Goal: Check status: Check status

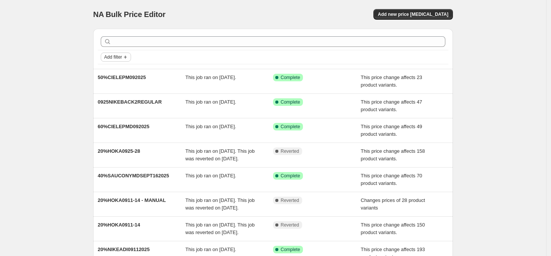
click at [126, 56] on icon "Add filter" at bounding box center [125, 57] width 6 height 6
click at [122, 75] on span "Job status" at bounding box center [119, 72] width 22 height 6
click at [119, 55] on span "Add filter" at bounding box center [113, 57] width 18 height 6
click at [115, 77] on button "Job status" at bounding box center [119, 72] width 27 height 12
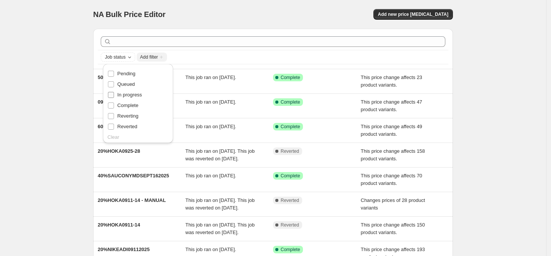
click at [131, 96] on span "In progress" at bounding box center [129, 95] width 25 height 6
click at [114, 96] on input "In progress" at bounding box center [111, 95] width 6 height 6
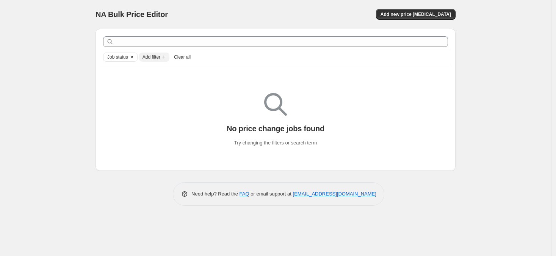
click at [129, 60] on icon "Clear" at bounding box center [132, 57] width 6 height 6
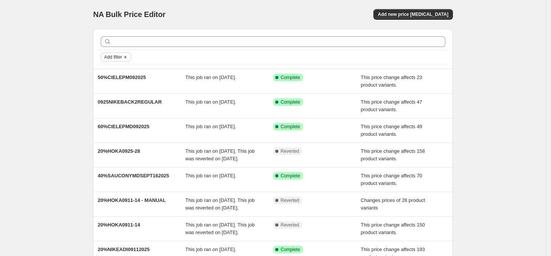
click at [128, 59] on icon "Add filter" at bounding box center [125, 57] width 6 height 6
click at [127, 70] on span "Job status" at bounding box center [119, 72] width 22 height 6
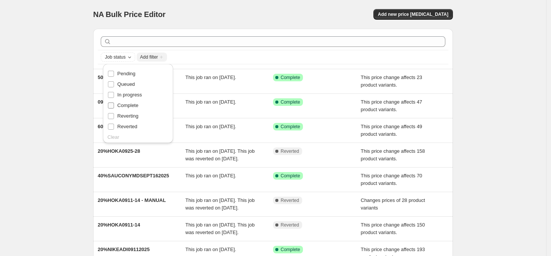
click at [134, 108] on span "Complete" at bounding box center [127, 106] width 21 height 6
click at [114, 108] on input "Complete" at bounding box center [111, 106] width 6 height 6
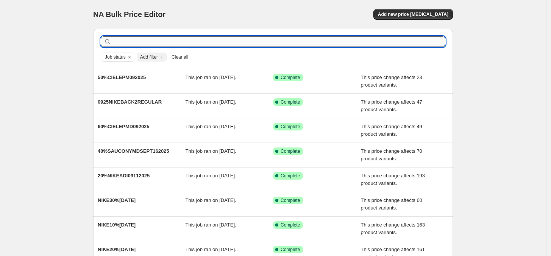
click at [201, 37] on input "text" at bounding box center [279, 41] width 333 height 11
type input "ciele"
